Goal: Task Accomplishment & Management: Manage account settings

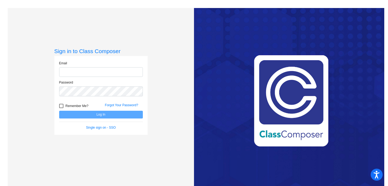
type input "[EMAIL_ADDRESS][DOMAIN_NAME]"
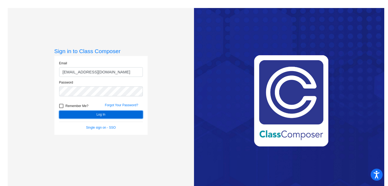
click at [92, 114] on button "Log In" at bounding box center [101, 115] width 84 height 8
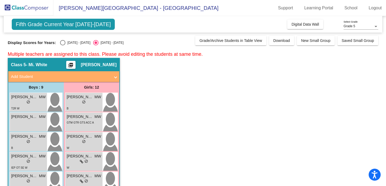
click at [61, 43] on div "Select an option" at bounding box center [62, 42] width 5 height 5
click at [62, 45] on input "[DATE] - [DATE]" at bounding box center [62, 45] width 0 height 0
radio input "true"
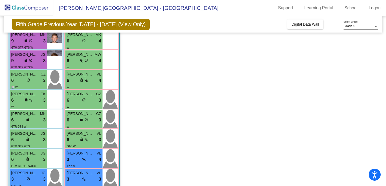
scroll to position [704, 0]
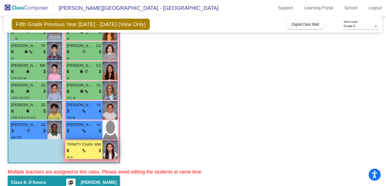
click at [84, 153] on div "lock do_not_disturb_alt" at bounding box center [83, 151] width 3 height 6
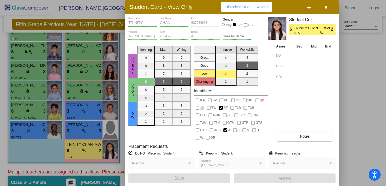
scroll to position [0, 0]
click at [296, 133] on button "Notes" at bounding box center [304, 136] width 55 height 10
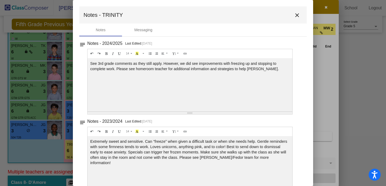
scroll to position [13, 0]
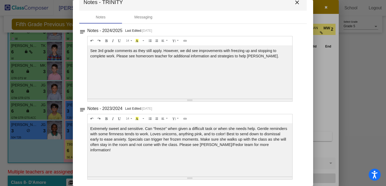
click at [322, 97] on div at bounding box center [193, 93] width 386 height 186
